Goal: Information Seeking & Learning: Learn about a topic

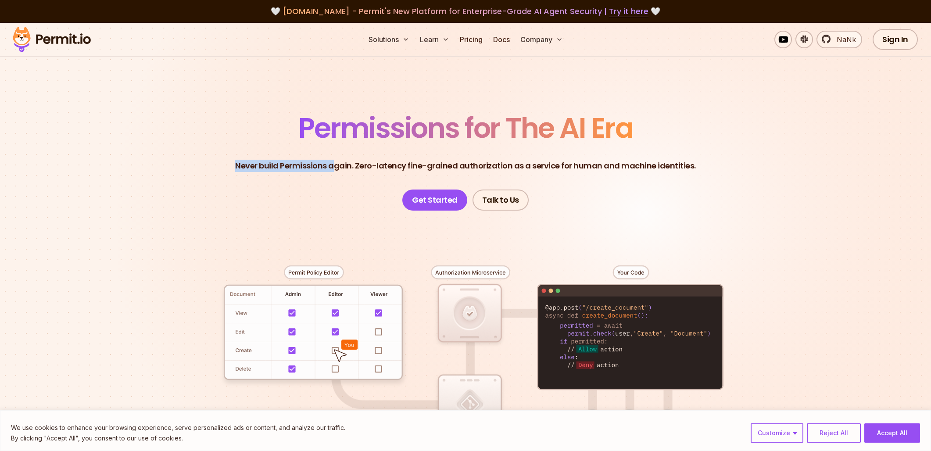
drag, startPoint x: 232, startPoint y: 165, endPoint x: 341, endPoint y: 171, distance: 108.9
click at [341, 171] on header "Permissions for The AI Era Never build Permissions again. Zero-latency fine-gra…" at bounding box center [465, 162] width 614 height 96
drag, startPoint x: 344, startPoint y: 169, endPoint x: 337, endPoint y: 168, distance: 7.0
click at [344, 168] on p "Never build Permissions again. Zero-latency fine-grained authorization as a ser…" at bounding box center [465, 166] width 461 height 12
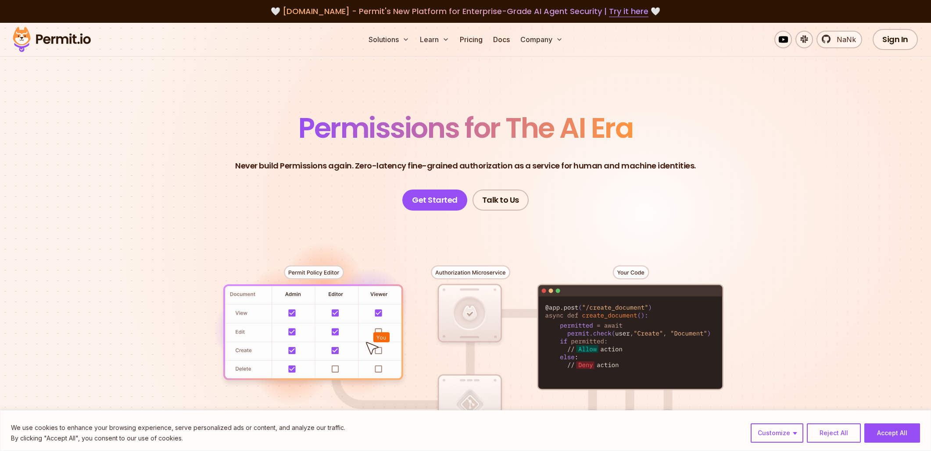
click at [246, 166] on p "Never build Permissions again. Zero-latency fine-grained authorization as a ser…" at bounding box center [465, 166] width 461 height 12
click at [247, 166] on p "Never build Permissions again. Zero-latency fine-grained authorization as a ser…" at bounding box center [465, 166] width 461 height 12
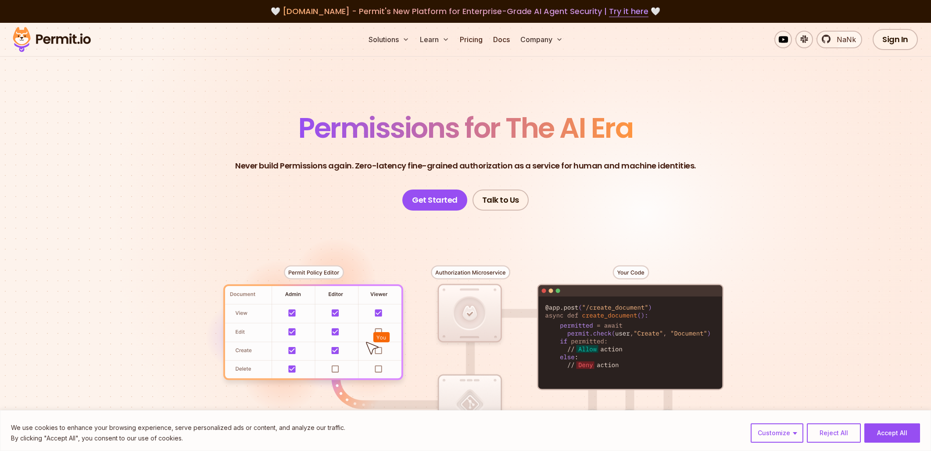
drag, startPoint x: 289, startPoint y: 169, endPoint x: 279, endPoint y: 168, distance: 9.3
click at [289, 169] on p "Never build Permissions again. Zero-latency fine-grained authorization as a ser…" at bounding box center [465, 166] width 461 height 12
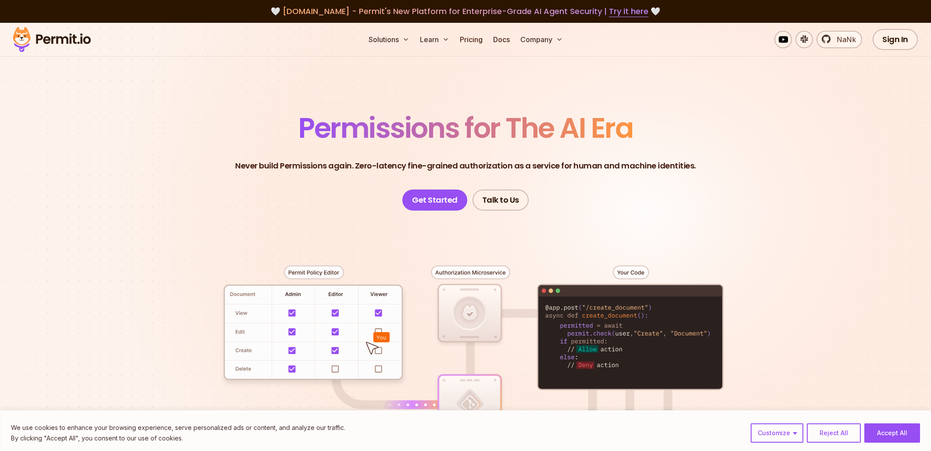
click at [257, 167] on p "Never build Permissions again. Zero-latency fine-grained authorization as a ser…" at bounding box center [465, 166] width 461 height 12
drag, startPoint x: 257, startPoint y: 167, endPoint x: 266, endPoint y: 166, distance: 9.7
click at [257, 167] on p "Never build Permissions again. Zero-latency fine-grained authorization as a ser…" at bounding box center [465, 166] width 461 height 12
click at [267, 166] on p "Never build Permissions again. Zero-latency fine-grained authorization as a ser…" at bounding box center [465, 166] width 461 height 12
drag, startPoint x: 267, startPoint y: 166, endPoint x: 280, endPoint y: 165, distance: 13.2
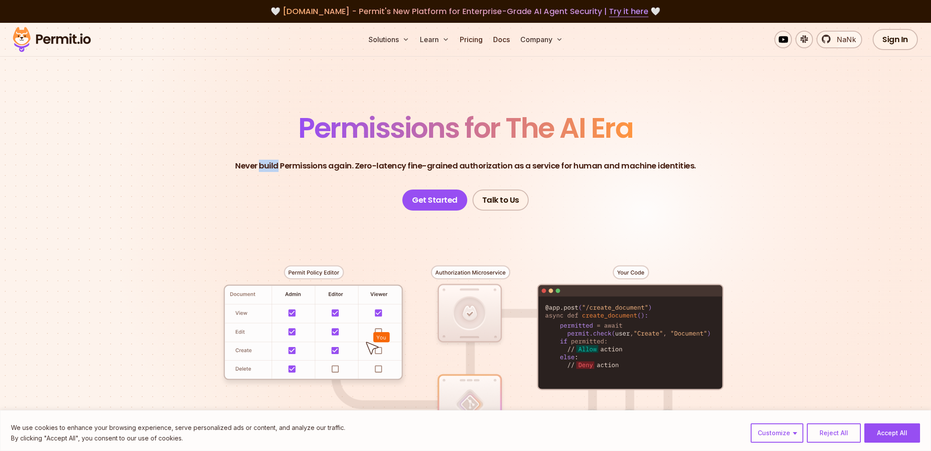
click at [267, 166] on p "Never build Permissions again. Zero-latency fine-grained authorization as a ser…" at bounding box center [465, 166] width 461 height 12
click at [295, 163] on p "Never build Permissions again. Zero-latency fine-grained authorization as a ser…" at bounding box center [465, 166] width 461 height 12
click at [349, 164] on p "Never build Permissions again. Zero-latency fine-grained authorization as a ser…" at bounding box center [465, 166] width 461 height 12
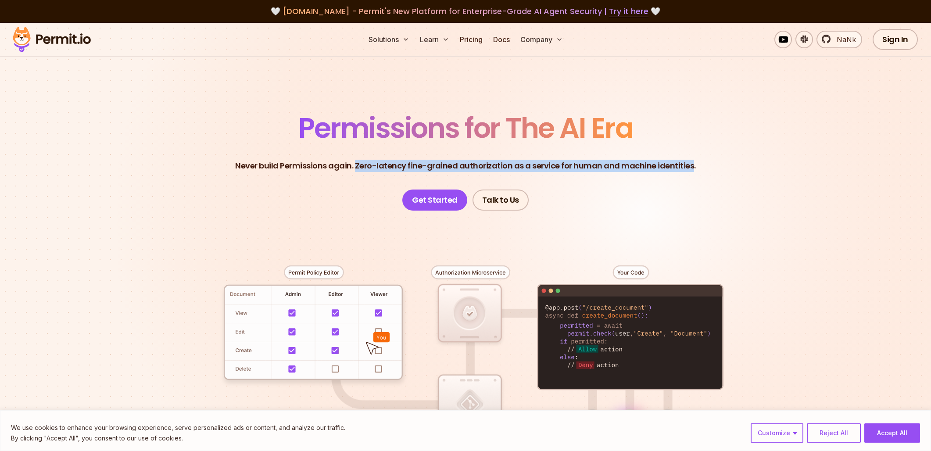
drag, startPoint x: 358, startPoint y: 166, endPoint x: 688, endPoint y: 170, distance: 329.4
click at [688, 171] on p "Never build Permissions again. Zero-latency fine-grained authorization as a ser…" at bounding box center [465, 166] width 461 height 12
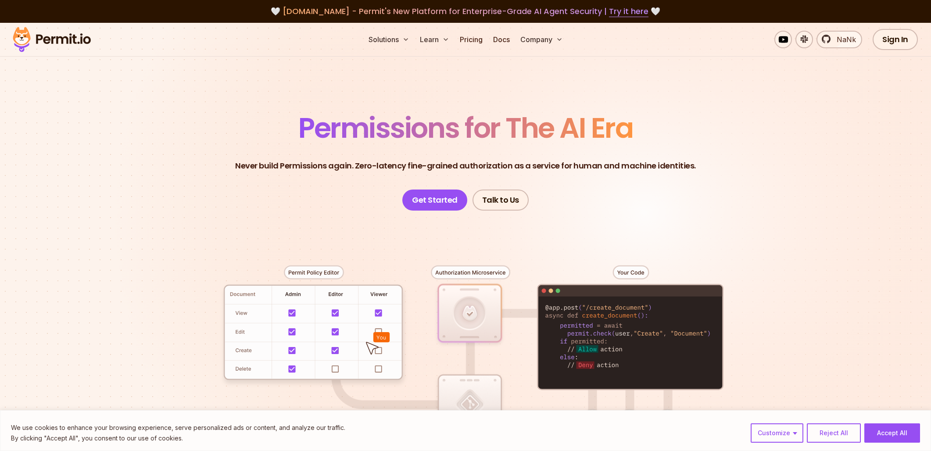
click at [388, 183] on header "Permissions for The AI Era Never build Permissions again. Zero-latency fine-gra…" at bounding box center [465, 162] width 614 height 96
drag, startPoint x: 357, startPoint y: 162, endPoint x: 409, endPoint y: 164, distance: 52.2
click at [409, 164] on p "Never build Permissions again. Zero-latency fine-grained authorization as a ser…" at bounding box center [465, 166] width 461 height 12
click at [412, 164] on p "Never build Permissions again. Zero-latency fine-grained authorization as a ser…" at bounding box center [465, 166] width 461 height 12
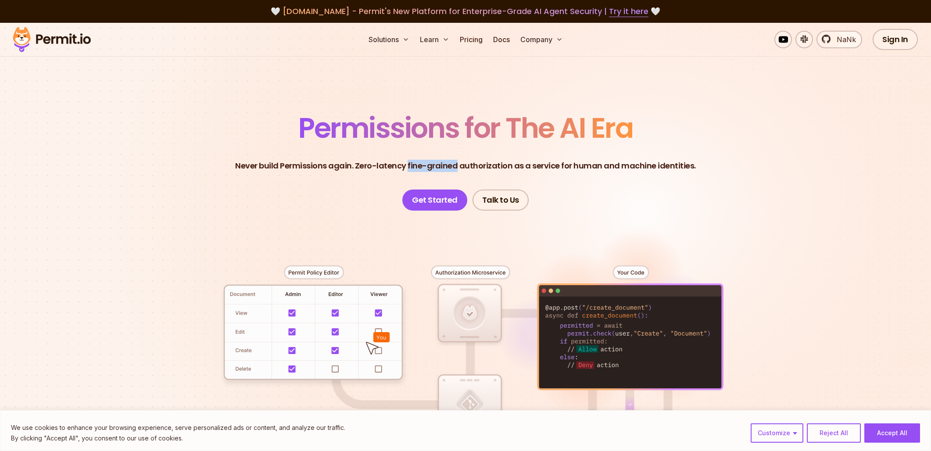
drag, startPoint x: 409, startPoint y: 164, endPoint x: 458, endPoint y: 170, distance: 49.4
click at [458, 170] on p "Never build Permissions again. Zero-latency fine-grained authorization as a ser…" at bounding box center [465, 166] width 461 height 12
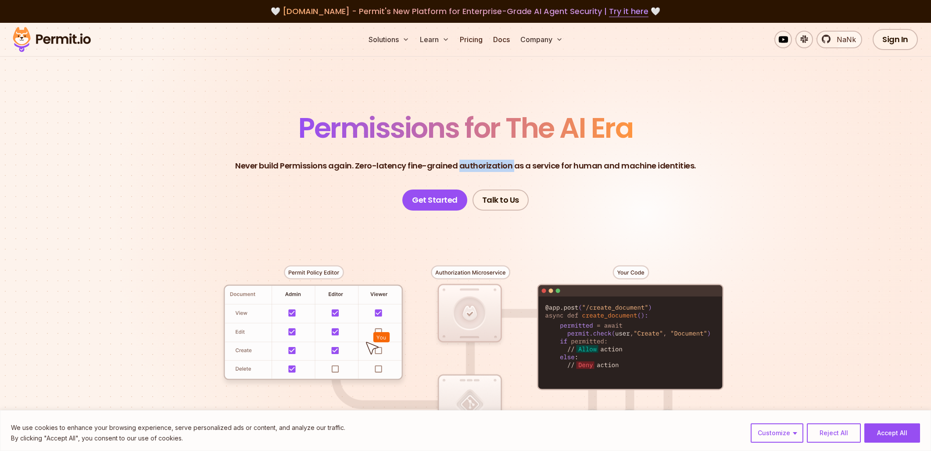
drag, startPoint x: 461, startPoint y: 165, endPoint x: 515, endPoint y: 163, distance: 54.0
click at [515, 163] on p "Never build Permissions again. Zero-latency fine-grained authorization as a ser…" at bounding box center [465, 166] width 461 height 12
drag, startPoint x: 515, startPoint y: 163, endPoint x: 703, endPoint y: 166, distance: 187.7
click at [701, 164] on header "Permissions for The AI Era Never build Permissions again. Zero-latency fine-gra…" at bounding box center [465, 162] width 614 height 96
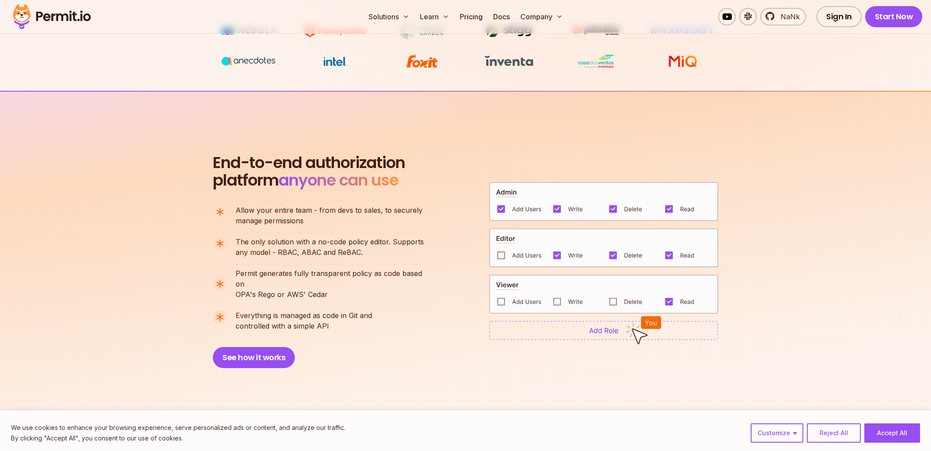
scroll to position [545, 0]
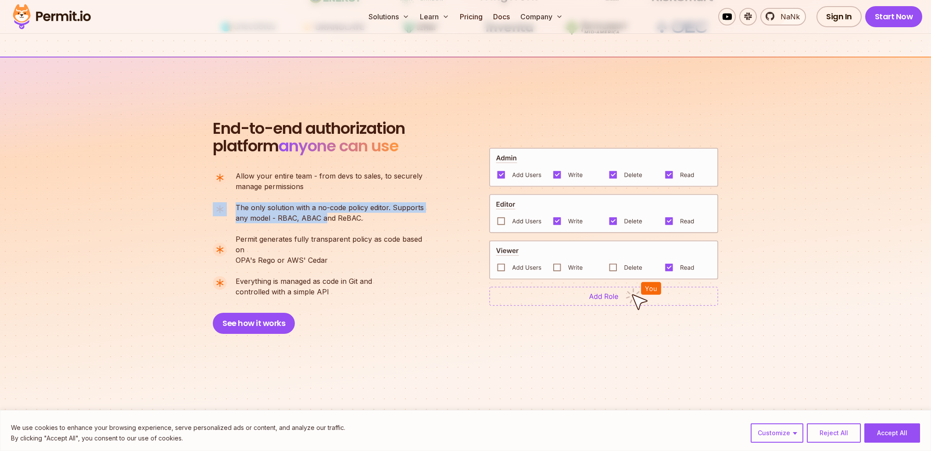
drag, startPoint x: 233, startPoint y: 205, endPoint x: 328, endPoint y: 211, distance: 95.0
click at [327, 212] on li "The only solution with a no-code policy editor. Supports any model - RBAC, ABAC…" at bounding box center [322, 212] width 218 height 21
click at [331, 210] on span "The only solution with a no-code policy editor. Supports" at bounding box center [330, 207] width 188 height 11
click at [349, 209] on span "The only solution with a no-code policy editor. Supports" at bounding box center [330, 207] width 188 height 11
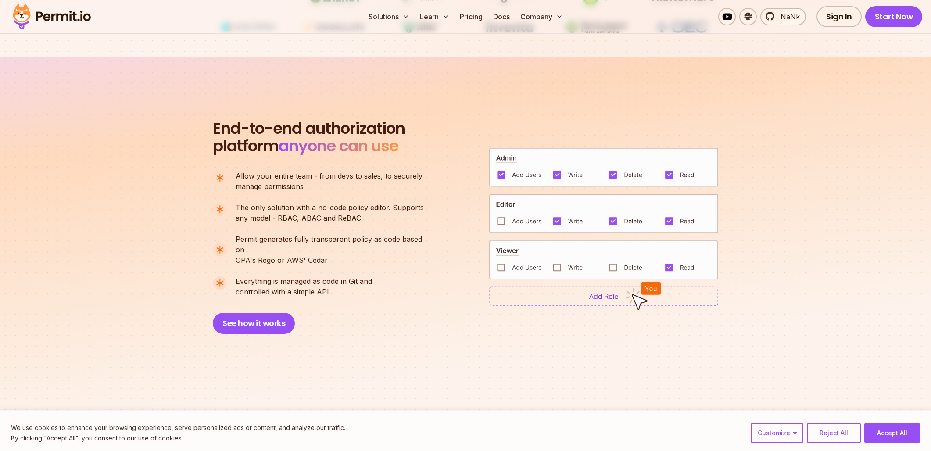
drag, startPoint x: 377, startPoint y: 210, endPoint x: 373, endPoint y: 213, distance: 5.0
click at [373, 213] on p "The only solution with a no-code policy editor. Supports any model - RBAC, ABAC…" at bounding box center [330, 212] width 188 height 21
click at [375, 212] on p "The only solution with a no-code policy editor. Supports any model - RBAC, ABAC…" at bounding box center [330, 212] width 188 height 21
click at [383, 214] on p "The only solution with a no-code policy editor. Supports any model - RBAC, ABAC…" at bounding box center [330, 212] width 188 height 21
drag, startPoint x: 396, startPoint y: 208, endPoint x: 415, endPoint y: 207, distance: 19.3
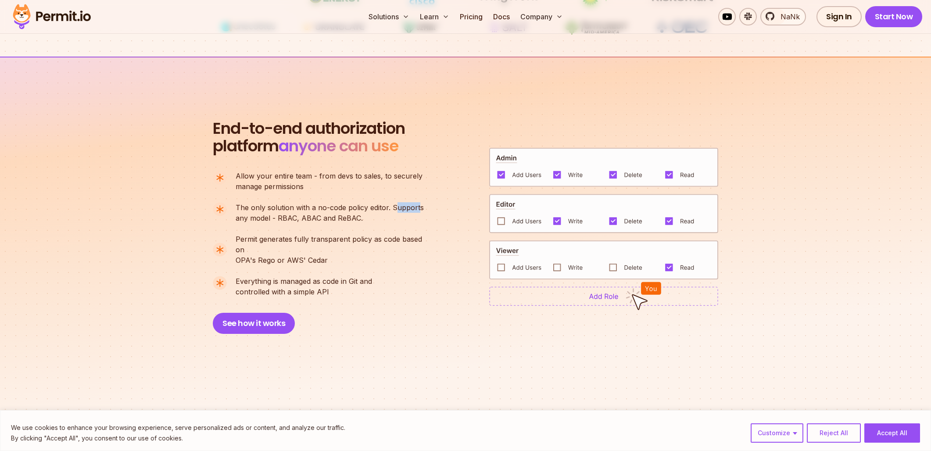
click at [417, 207] on span "The only solution with a no-code policy editor. Supports" at bounding box center [330, 207] width 188 height 11
drag, startPoint x: 278, startPoint y: 215, endPoint x: 293, endPoint y: 215, distance: 14.9
click at [293, 215] on p "The only solution with a no-code policy editor. Supports any model - RBAC, ABAC…" at bounding box center [330, 212] width 188 height 21
drag, startPoint x: 299, startPoint y: 215, endPoint x: 316, endPoint y: 214, distance: 16.7
click at [316, 214] on p "The only solution with a no-code policy editor. Supports any model - RBAC, ABAC…" at bounding box center [330, 212] width 188 height 21
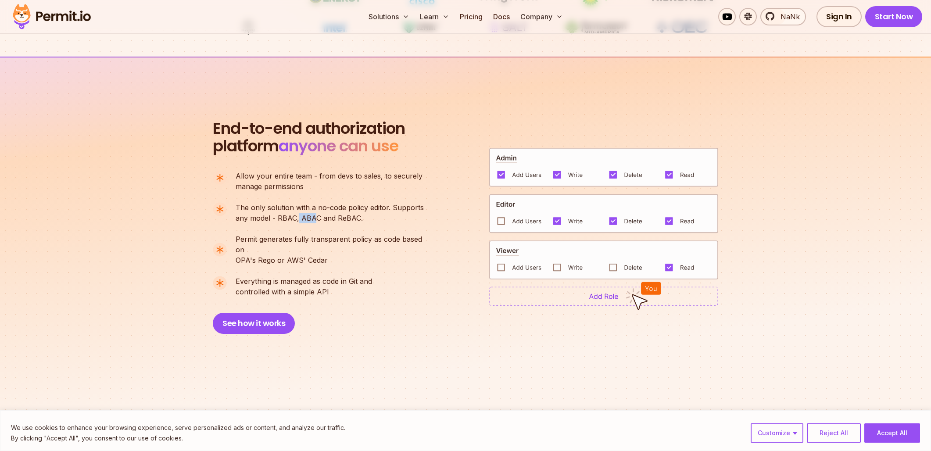
click at [316, 214] on p "The only solution with a no-code policy editor. Supports any model - RBAC, ABAC…" at bounding box center [330, 212] width 188 height 21
click at [336, 218] on p "The only solution with a no-code policy editor. Supports any model - RBAC, ABAC…" at bounding box center [330, 212] width 188 height 21
drag, startPoint x: 336, startPoint y: 218, endPoint x: 357, endPoint y: 220, distance: 22.0
click at [357, 220] on p "The only solution with a no-code policy editor. Supports any model - RBAC, ABAC…" at bounding box center [330, 212] width 188 height 21
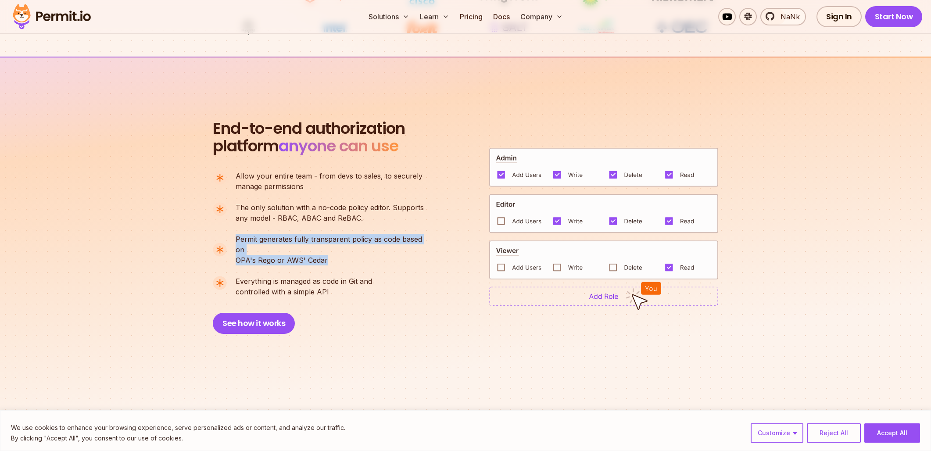
drag, startPoint x: 345, startPoint y: 258, endPoint x: 233, endPoint y: 242, distance: 113.0
click at [233, 242] on ul "Allow your entire team - from devs to sales, to securely manage permissions The…" at bounding box center [322, 234] width 218 height 126
drag, startPoint x: 357, startPoint y: 285, endPoint x: 242, endPoint y: 262, distance: 118.0
click at [242, 262] on ul "Allow your entire team - from devs to sales, to securely manage permissions The…" at bounding box center [322, 234] width 218 height 126
click at [350, 284] on p "Everything is managed as code in Git and controlled with a simple API" at bounding box center [304, 286] width 136 height 21
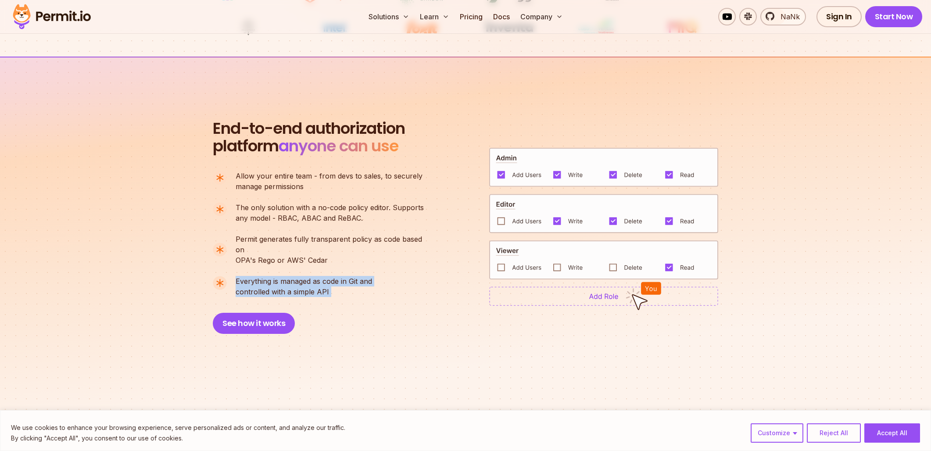
drag, startPoint x: 350, startPoint y: 284, endPoint x: 238, endPoint y: 268, distance: 113.1
click at [238, 276] on p "Everything is managed as code in Git and controlled with a simple API" at bounding box center [304, 286] width 136 height 21
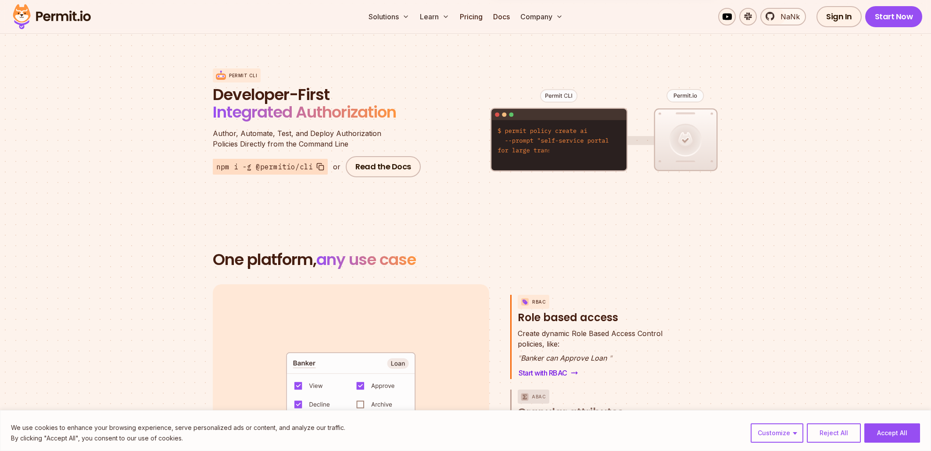
scroll to position [1067, 0]
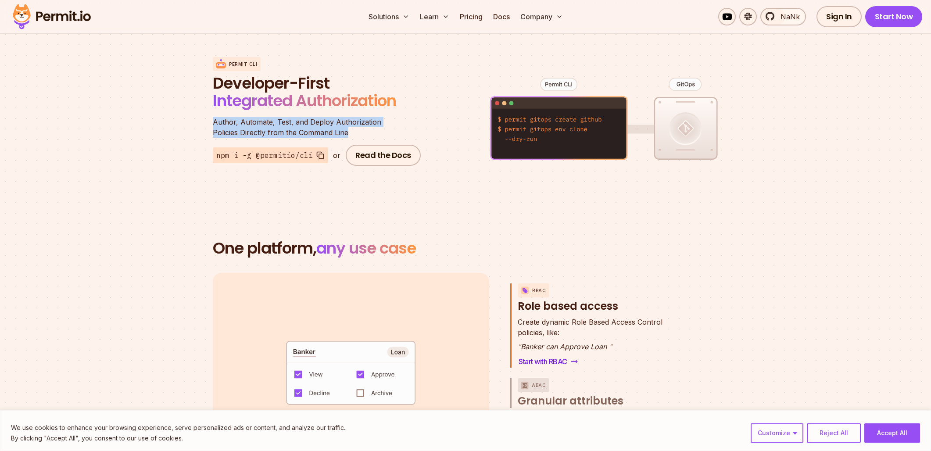
drag, startPoint x: 210, startPoint y: 112, endPoint x: 368, endPoint y: 124, distance: 158.7
click at [368, 124] on section "Permit CLI Developer-First Integrated Authorization Author, Automate, Test, and…" at bounding box center [465, 111] width 931 height 172
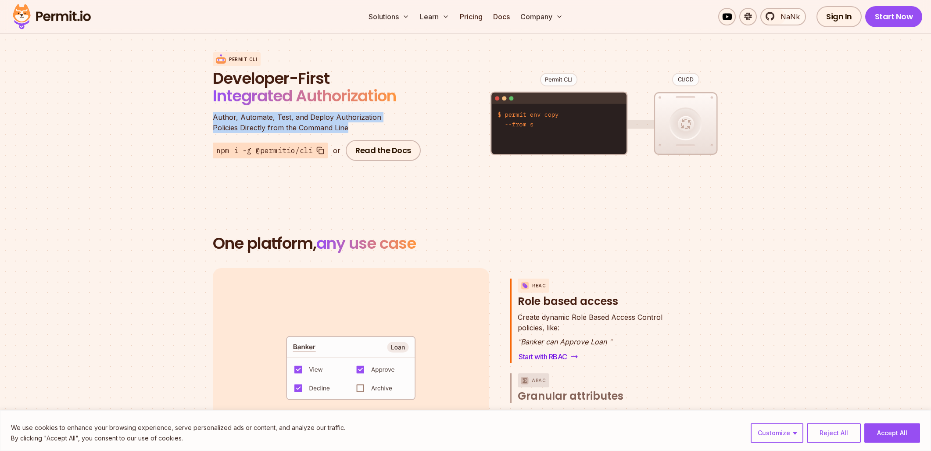
scroll to position [1186, 0]
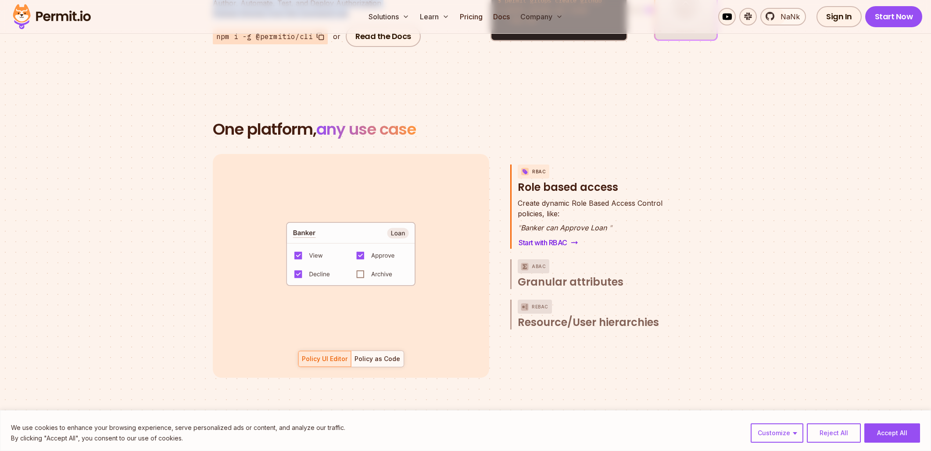
click at [643, 259] on button "ABAC Granular attributes" at bounding box center [600, 274] width 164 height 30
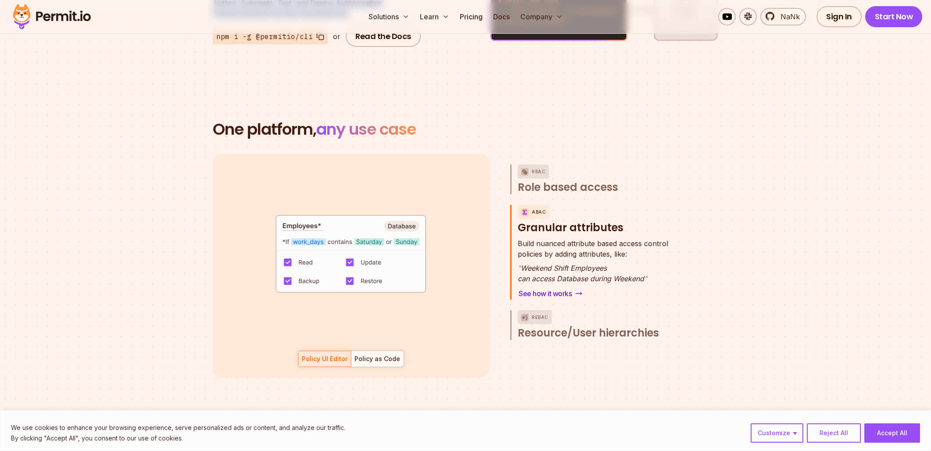
drag, startPoint x: 524, startPoint y: 257, endPoint x: 597, endPoint y: 262, distance: 73.4
click at [615, 263] on p "" Weekend Shift Employees can access Database during Weekend "" at bounding box center [593, 273] width 150 height 21
drag, startPoint x: 519, startPoint y: 265, endPoint x: 646, endPoint y: 270, distance: 126.8
click at [646, 270] on p "" Weekend Shift Employees can access Database during Weekend "" at bounding box center [593, 273] width 150 height 21
click at [534, 310] on p "ReBAC" at bounding box center [540, 317] width 17 height 14
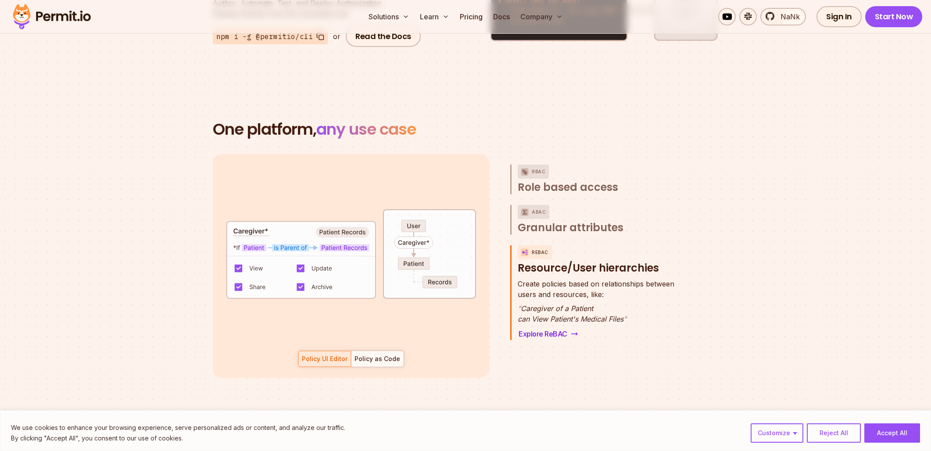
click at [518, 256] on h3 "ReBAC Resource/User hierarchies" at bounding box center [600, 260] width 164 height 30
drag, startPoint x: 573, startPoint y: 259, endPoint x: 654, endPoint y: 261, distance: 81.6
click at [654, 261] on h3 "ReBAC Resource/User hierarchies" at bounding box center [600, 260] width 164 height 30
drag, startPoint x: 558, startPoint y: 276, endPoint x: 519, endPoint y: 274, distance: 39.1
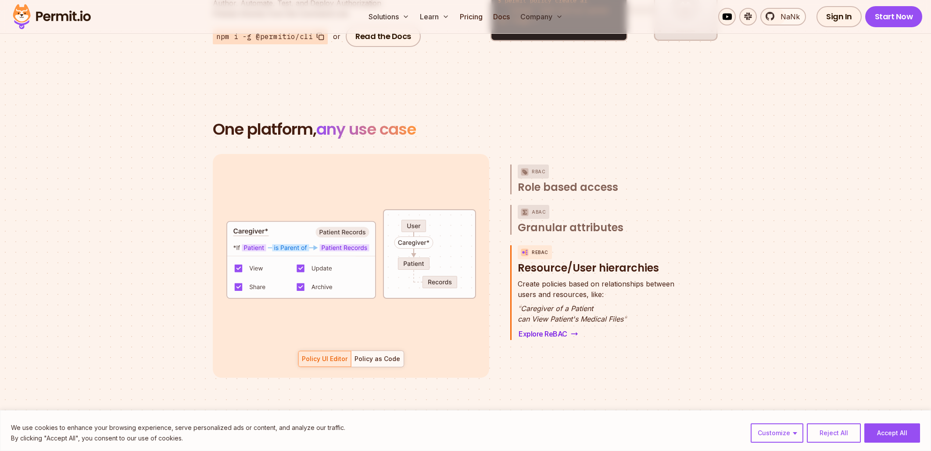
click at [557, 278] on span "Create policies based on relationships between" at bounding box center [596, 283] width 157 height 11
drag, startPoint x: 530, startPoint y: 276, endPoint x: 667, endPoint y: 273, distance: 136.9
click at [675, 273] on div "ReBAC Resource/User hierarchies Create policies based on relationships between …" at bounding box center [595, 292] width 171 height 95
drag, startPoint x: 519, startPoint y: 282, endPoint x: 610, endPoint y: 284, distance: 91.3
click at [610, 284] on div "ReBAC Resource/User hierarchies Create policies based on relationships between …" at bounding box center [595, 292] width 171 height 95
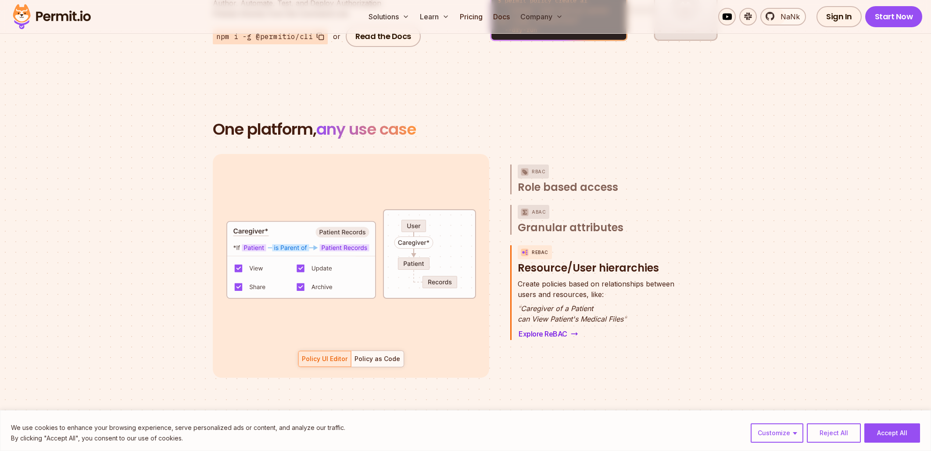
click at [528, 303] on p "" Caregiver of a Patient can View Patient's Medical Files "" at bounding box center [596, 313] width 157 height 21
drag, startPoint x: 576, startPoint y: 297, endPoint x: 596, endPoint y: 297, distance: 20.2
click at [597, 303] on p "" Caregiver of a Patient can View Patient's Medical Files "" at bounding box center [596, 313] width 157 height 21
drag, startPoint x: 520, startPoint y: 307, endPoint x: 660, endPoint y: 309, distance: 140.8
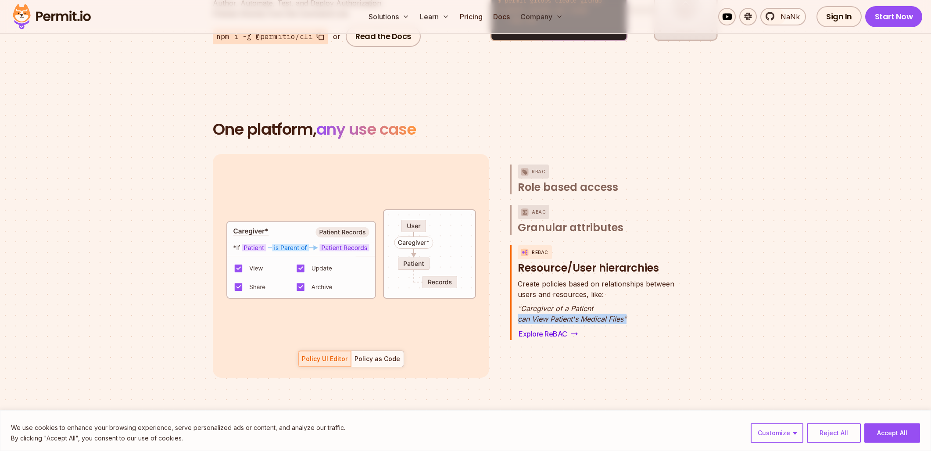
click at [660, 309] on p "" Caregiver of a Patient can View Patient's Medical Files "" at bounding box center [596, 313] width 157 height 21
click at [686, 306] on div "default allow := false allow if { some role in data.users[input.user].roles act…" at bounding box center [465, 266] width 505 height 224
click at [371, 354] on div "Policy as Code" at bounding box center [377, 358] width 46 height 9
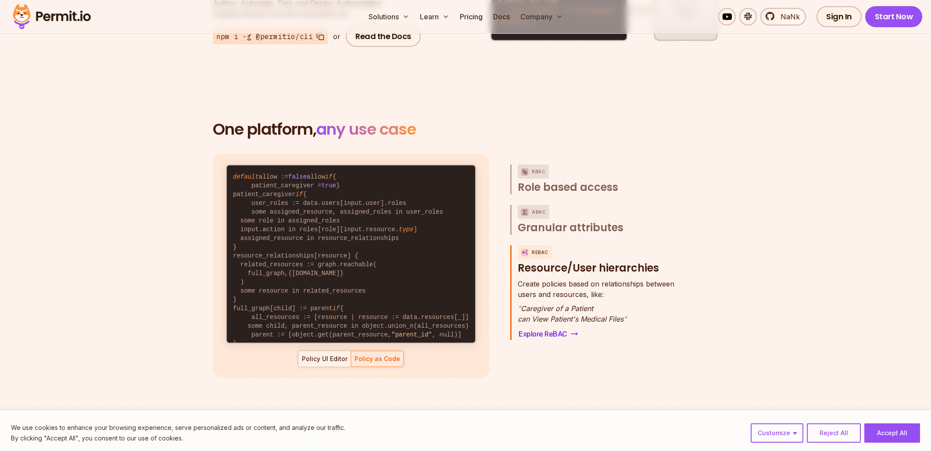
click at [329, 354] on div "Policy UI Editor" at bounding box center [325, 358] width 46 height 9
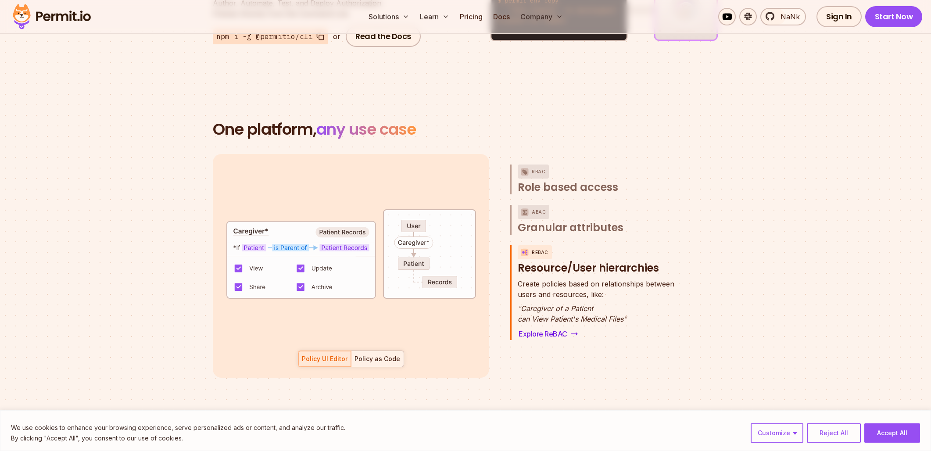
click at [370, 353] on div at bounding box center [377, 359] width 53 height 16
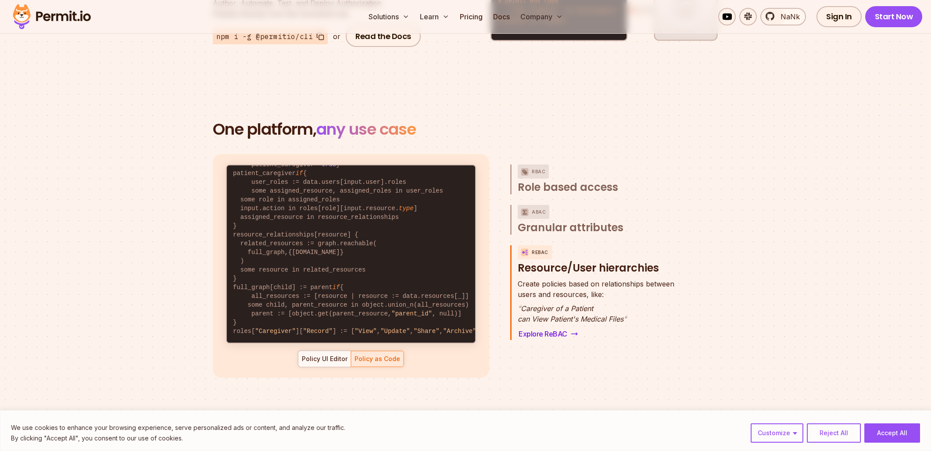
scroll to position [45, 0]
click at [321, 354] on div "Policy UI Editor" at bounding box center [325, 358] width 46 height 9
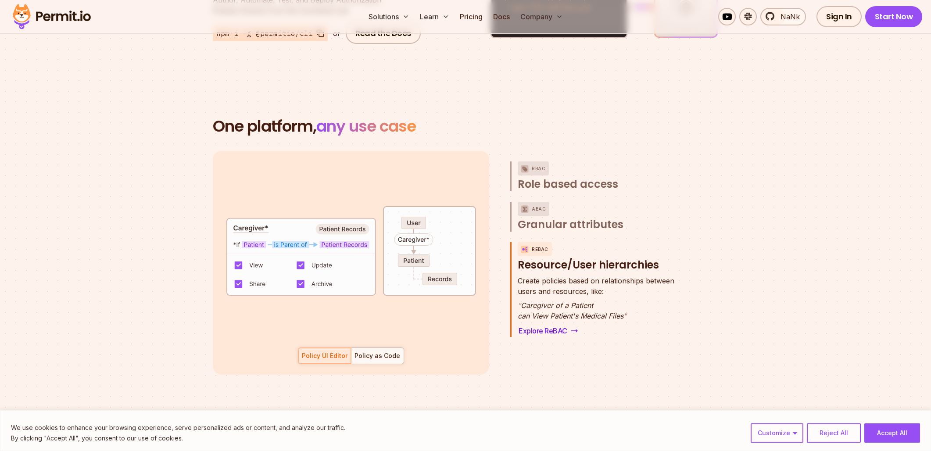
scroll to position [1190, 0]
click at [541, 204] on p "ABAC" at bounding box center [539, 208] width 14 height 14
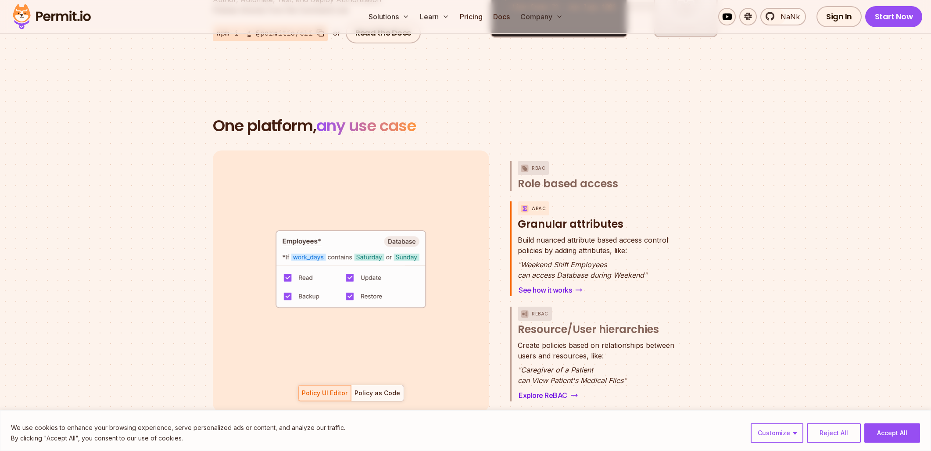
scroll to position [7, 0]
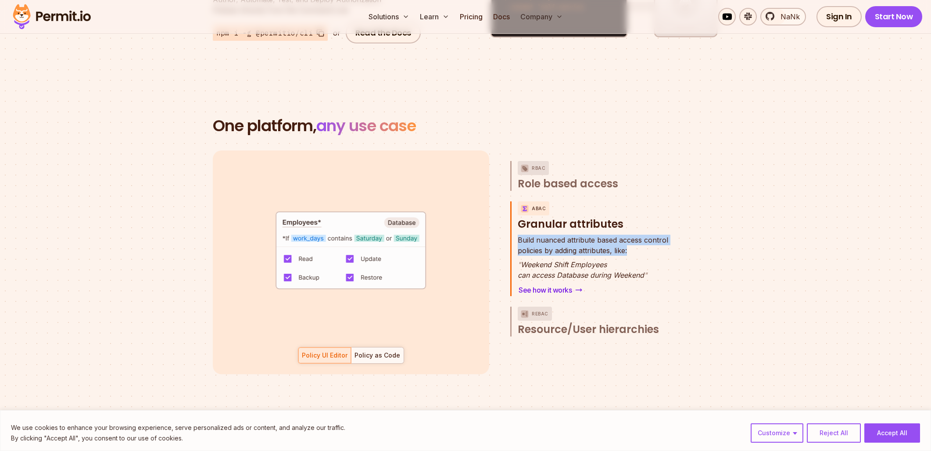
drag, startPoint x: 624, startPoint y: 239, endPoint x: 523, endPoint y: 221, distance: 102.9
click at [523, 221] on div "ABAC Granular attributes Build nuanced attribute based access control policies …" at bounding box center [595, 248] width 171 height 95
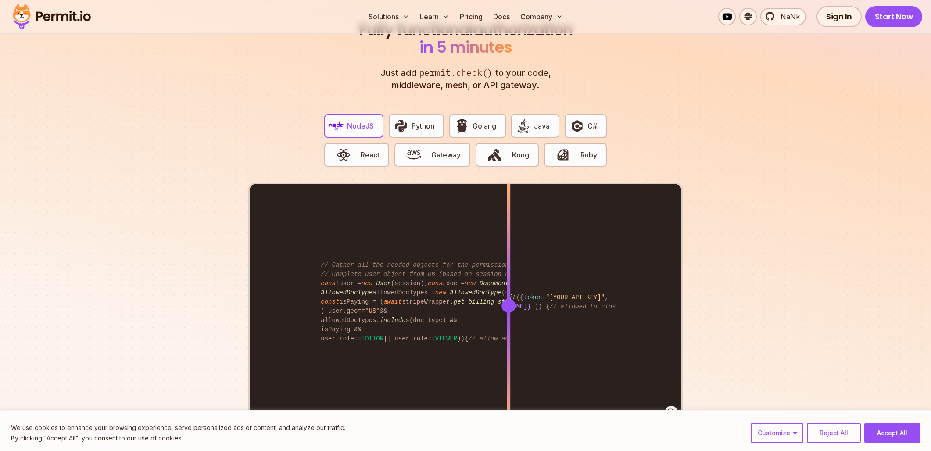
scroll to position [1699, 0]
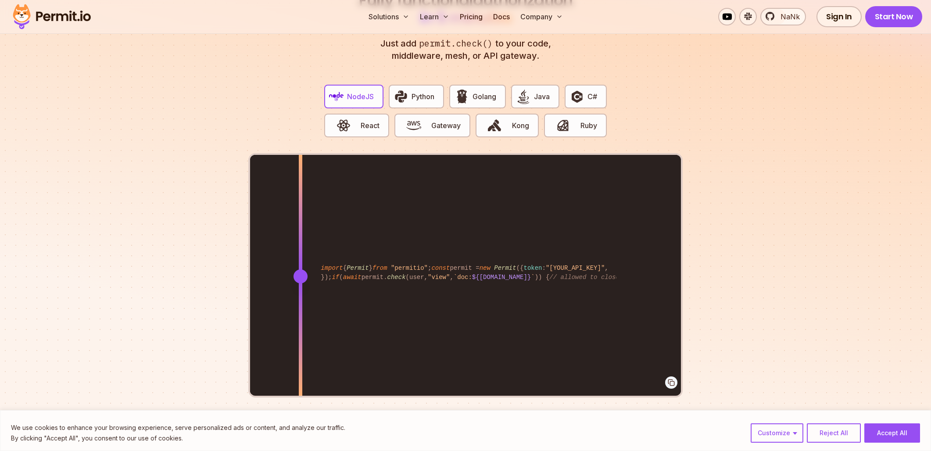
drag, startPoint x: 508, startPoint y: 266, endPoint x: 300, endPoint y: 306, distance: 211.7
click at [300, 306] on div at bounding box center [301, 276] width 4 height 242
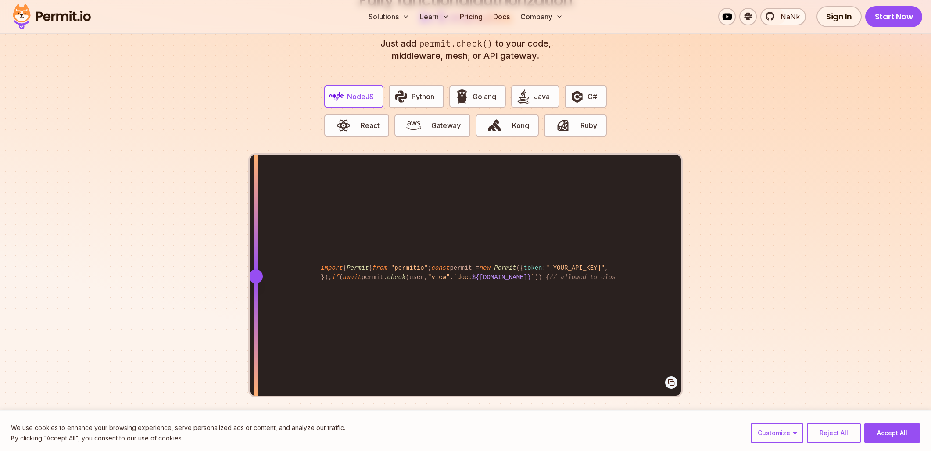
drag, startPoint x: 387, startPoint y: 289, endPoint x: 256, endPoint y: 298, distance: 131.4
click at [256, 298] on div "import { Permit } from "permitio" ; const permit = new Permit ({ token : "[YOUR…" at bounding box center [465, 276] width 431 height 242
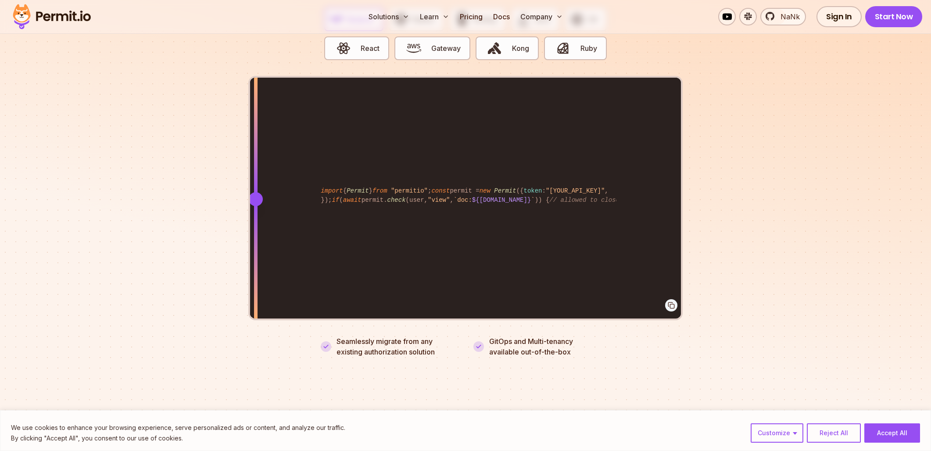
scroll to position [1781, 0]
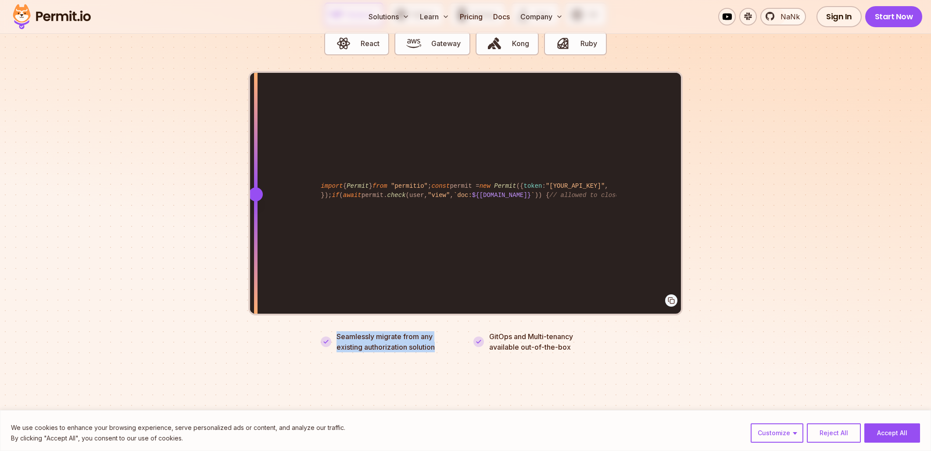
drag, startPoint x: 450, startPoint y: 343, endPoint x: 332, endPoint y: 322, distance: 119.8
click at [333, 321] on section "Fully functional authorization in 5 minutes Just add permit.check() to your cod…" at bounding box center [465, 120] width 931 height 548
drag, startPoint x: 608, startPoint y: 353, endPoint x: 474, endPoint y: 320, distance: 138.1
click at [474, 320] on section "Fully functional authorization in 5 minutes Just add permit.check() to your cod…" at bounding box center [465, 120] width 931 height 548
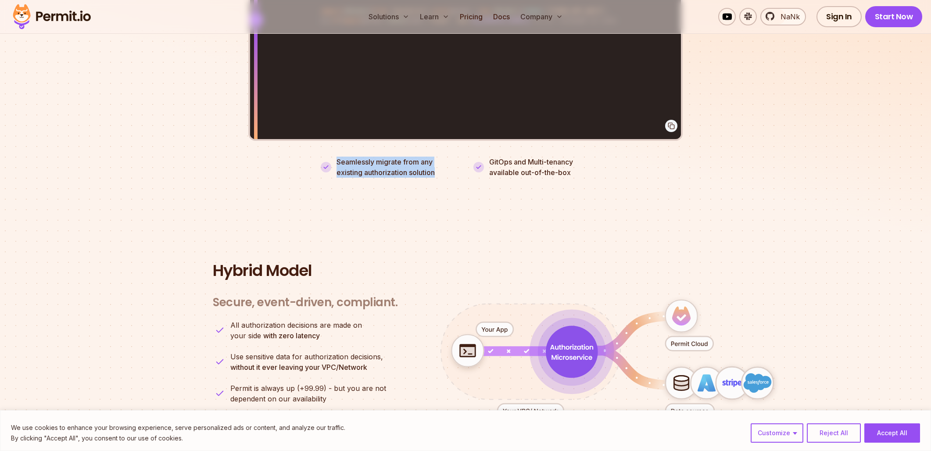
scroll to position [2088, 0]
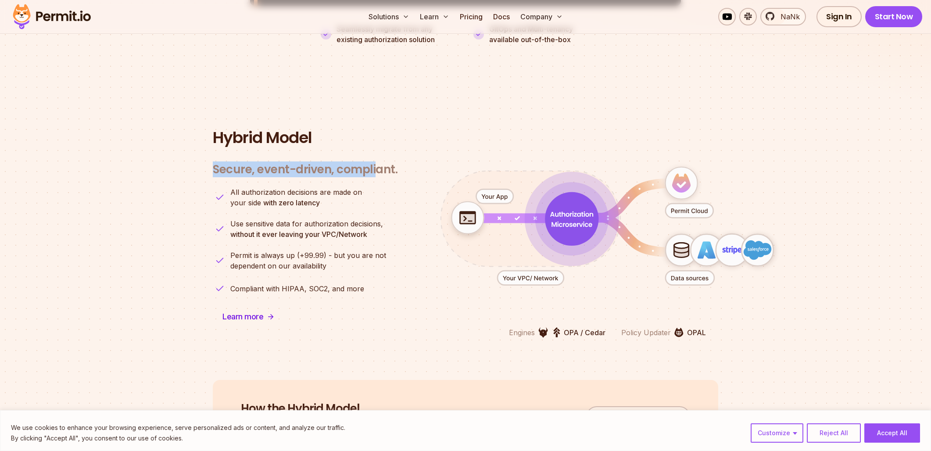
drag, startPoint x: 193, startPoint y: 164, endPoint x: 373, endPoint y: 170, distance: 180.8
click at [373, 165] on section "Hybrid Model Secure, event-driven, compliant. Engines OPA / Cedar Policy Update…" at bounding box center [465, 233] width 931 height 293
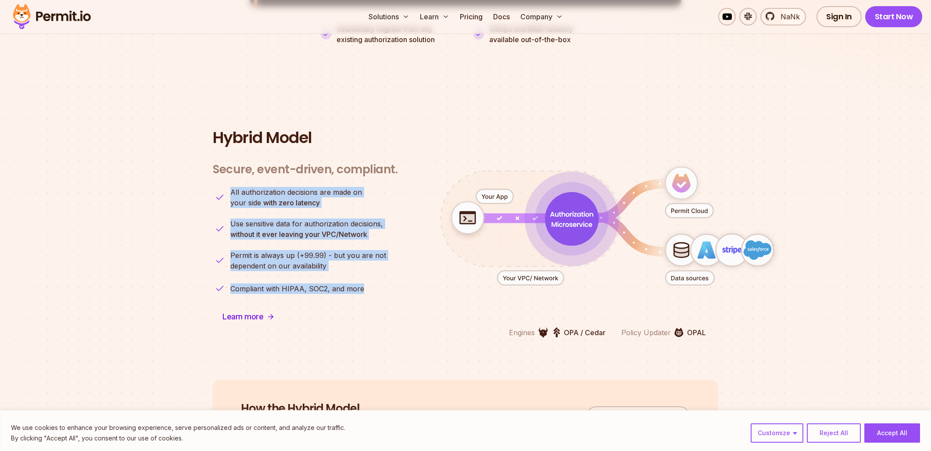
drag, startPoint x: 377, startPoint y: 283, endPoint x: 220, endPoint y: 186, distance: 184.1
click at [220, 187] on ul "All authorization decisions are made on your side with zero latency Use sensiti…" at bounding box center [305, 241] width 185 height 109
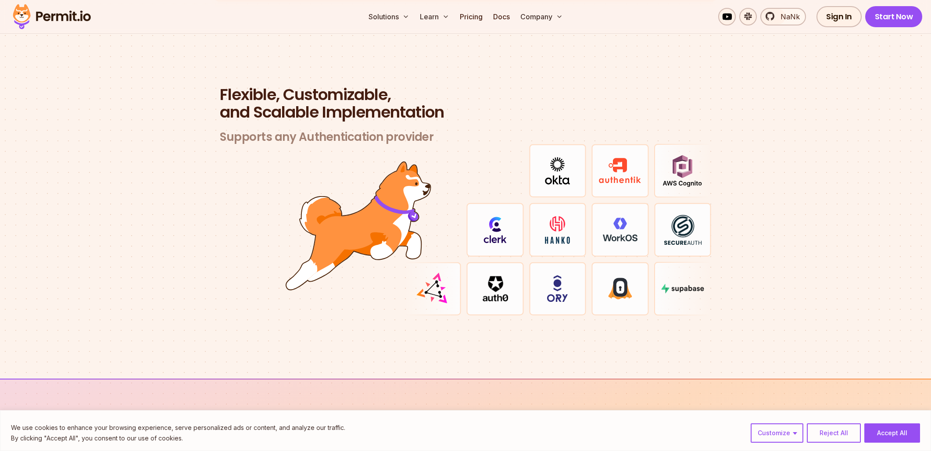
scroll to position [2538, 0]
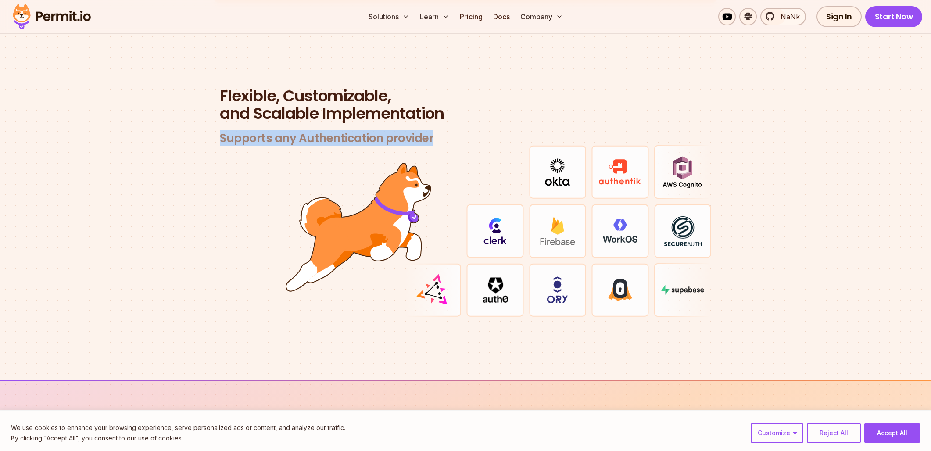
drag, startPoint x: 227, startPoint y: 129, endPoint x: 468, endPoint y: 122, distance: 240.9
click at [468, 131] on h3 "Supports any Authentication provider" at bounding box center [465, 138] width 491 height 14
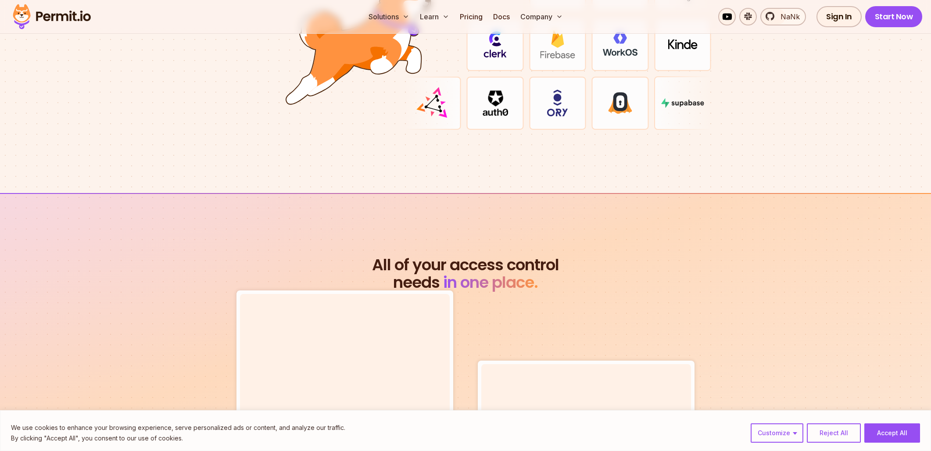
scroll to position [2843, 0]
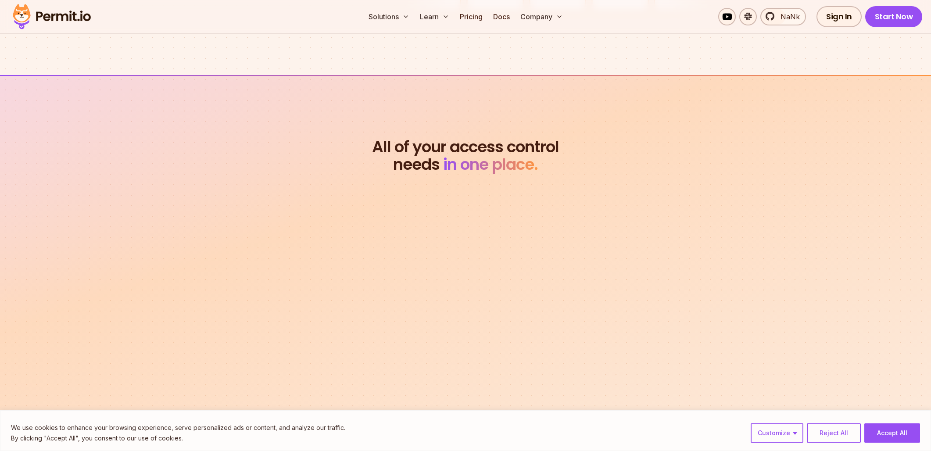
click at [913, 433] on button "Accept All" at bounding box center [892, 432] width 56 height 19
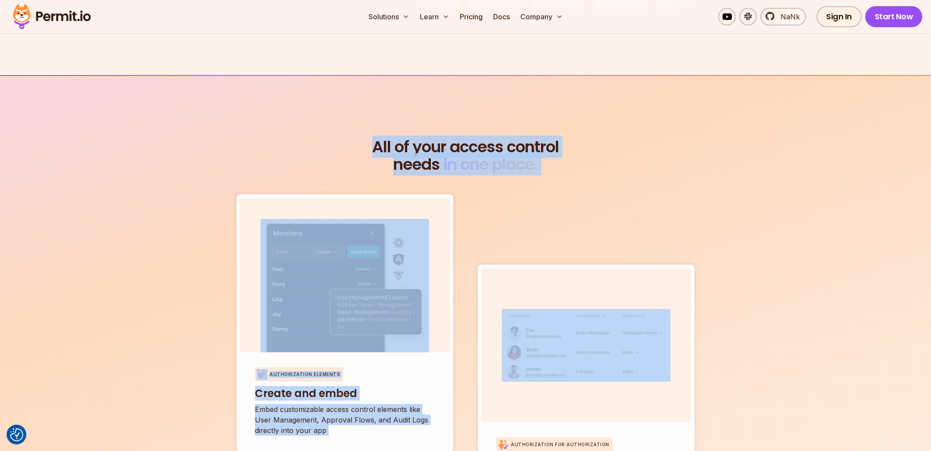
drag, startPoint x: 351, startPoint y: 117, endPoint x: 574, endPoint y: 176, distance: 230.6
click at [561, 155] on h2 "All of your access control needs in one place." at bounding box center [465, 155] width 505 height 35
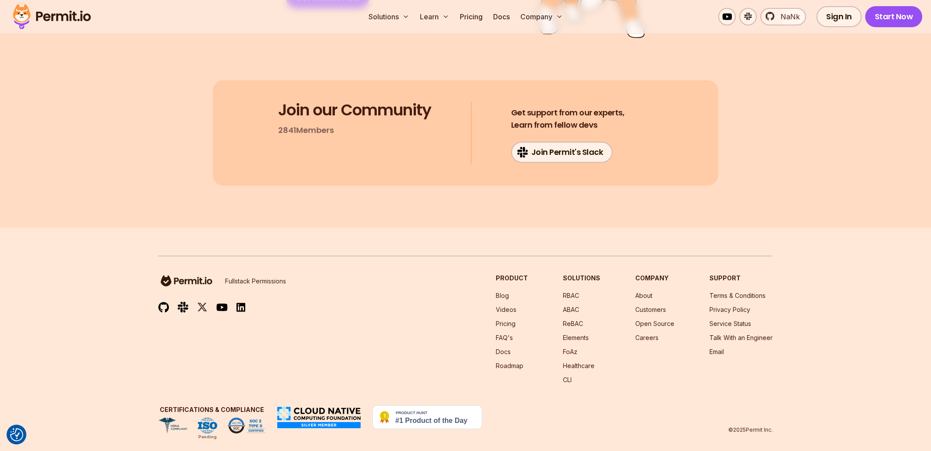
scroll to position [7, 0]
